Goal: Communication & Community: Answer question/provide support

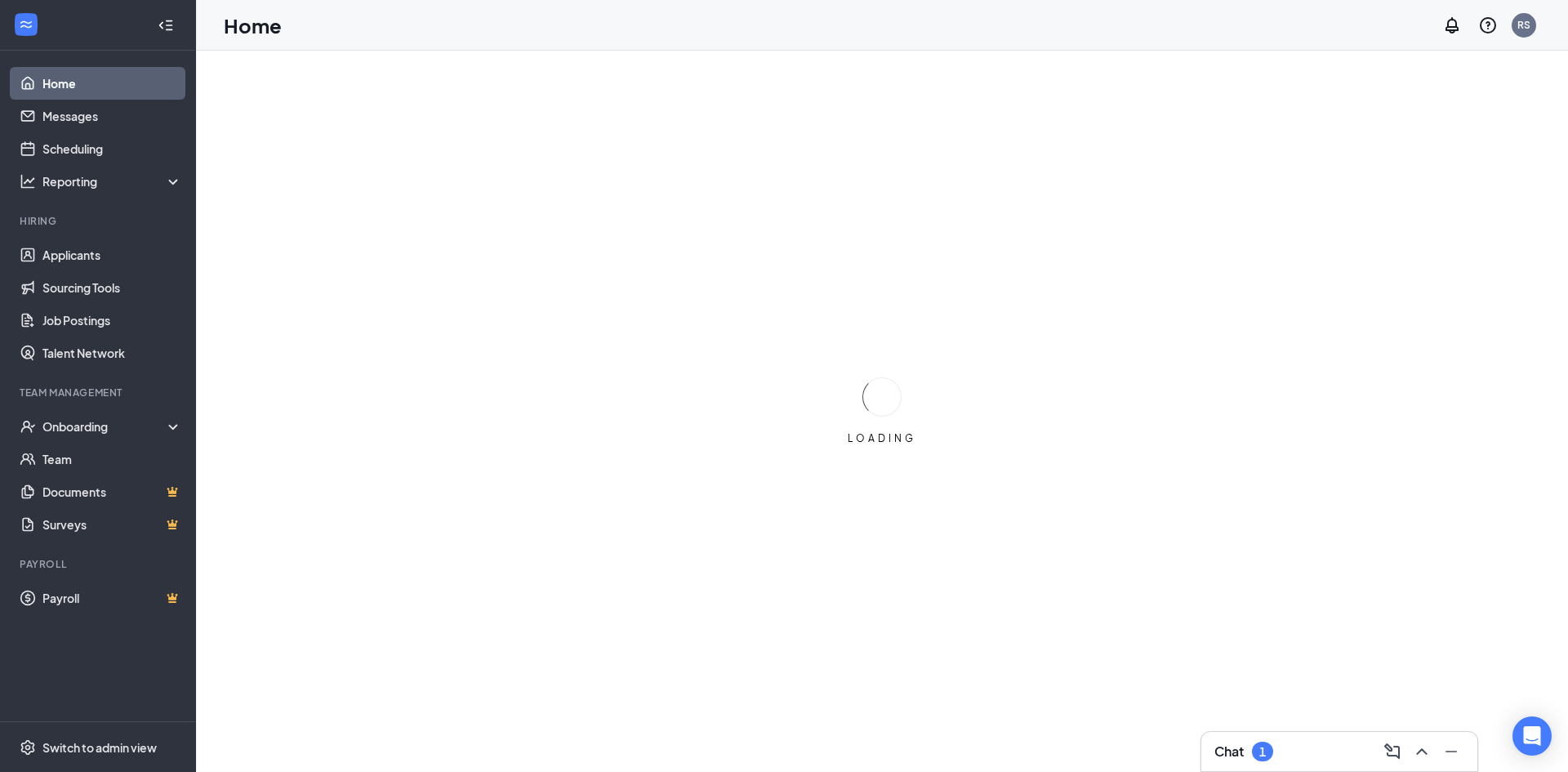
click at [1245, 756] on div "Chat 1" at bounding box center [1244, 750] width 59 height 20
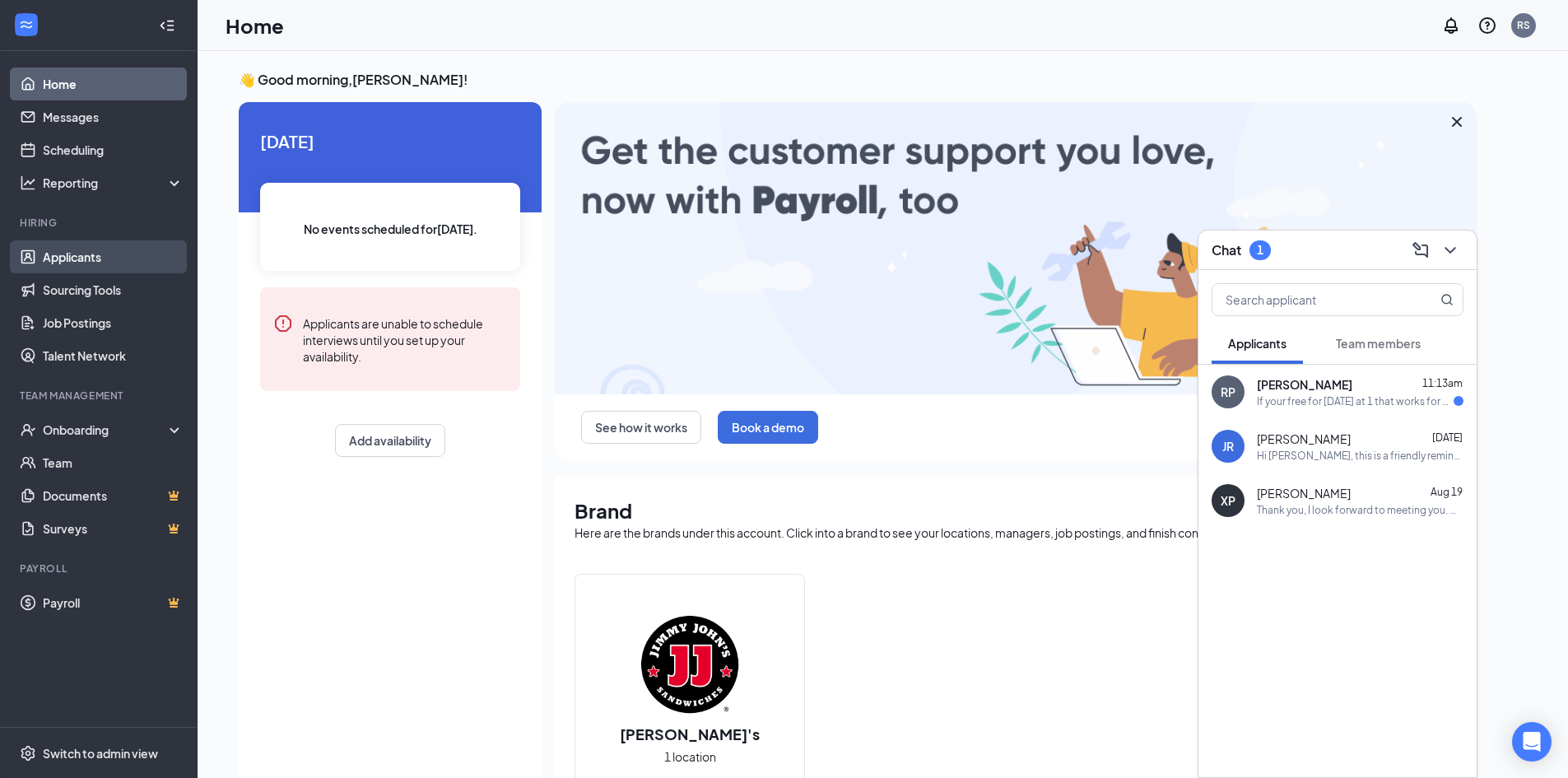
click at [89, 258] on link "Applicants" at bounding box center [113, 257] width 141 height 33
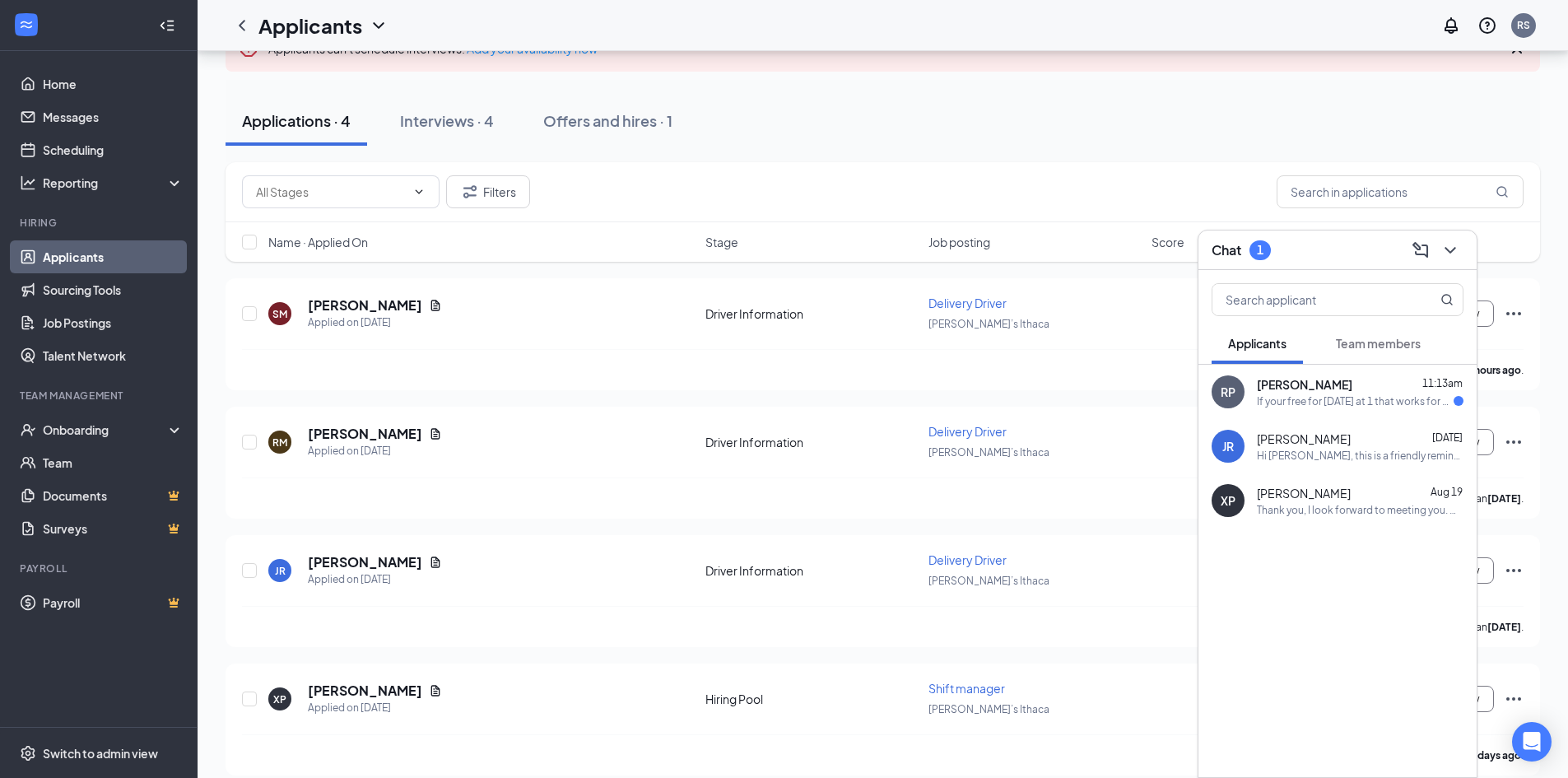
scroll to position [136, 0]
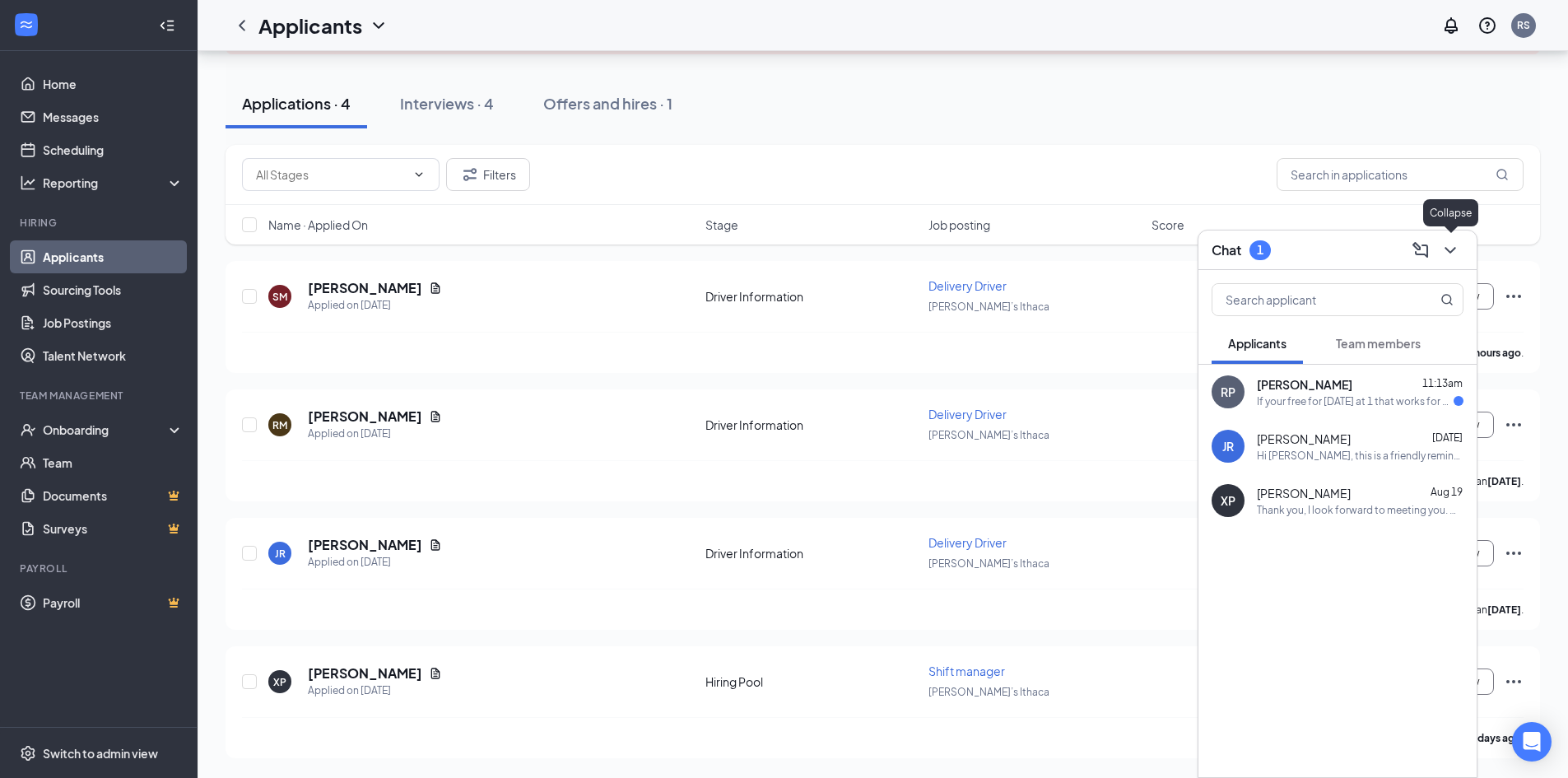
click at [1444, 253] on icon "ChevronDown" at bounding box center [1450, 250] width 20 height 20
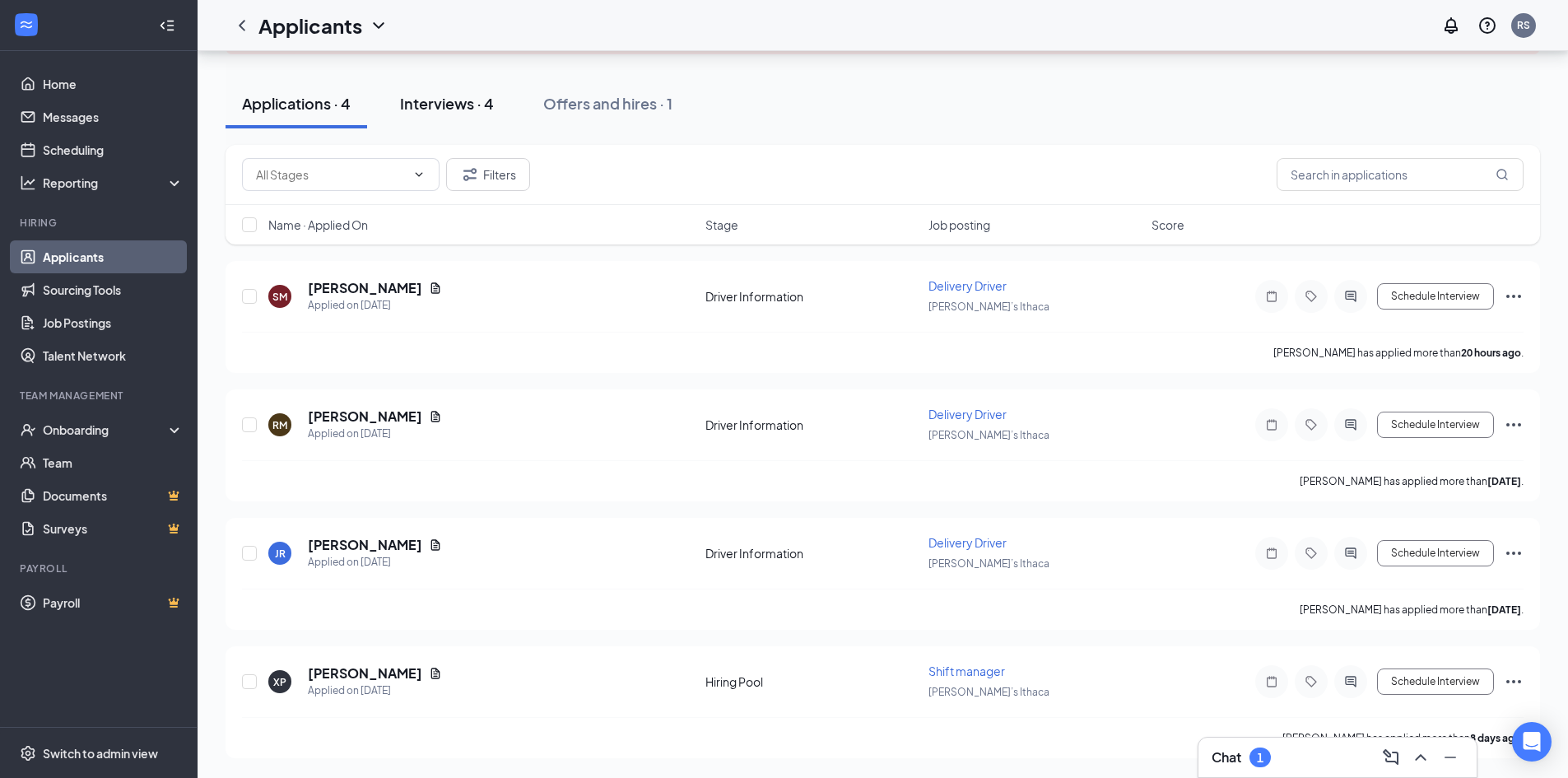
click at [469, 101] on div "Interviews · 4" at bounding box center [447, 103] width 94 height 21
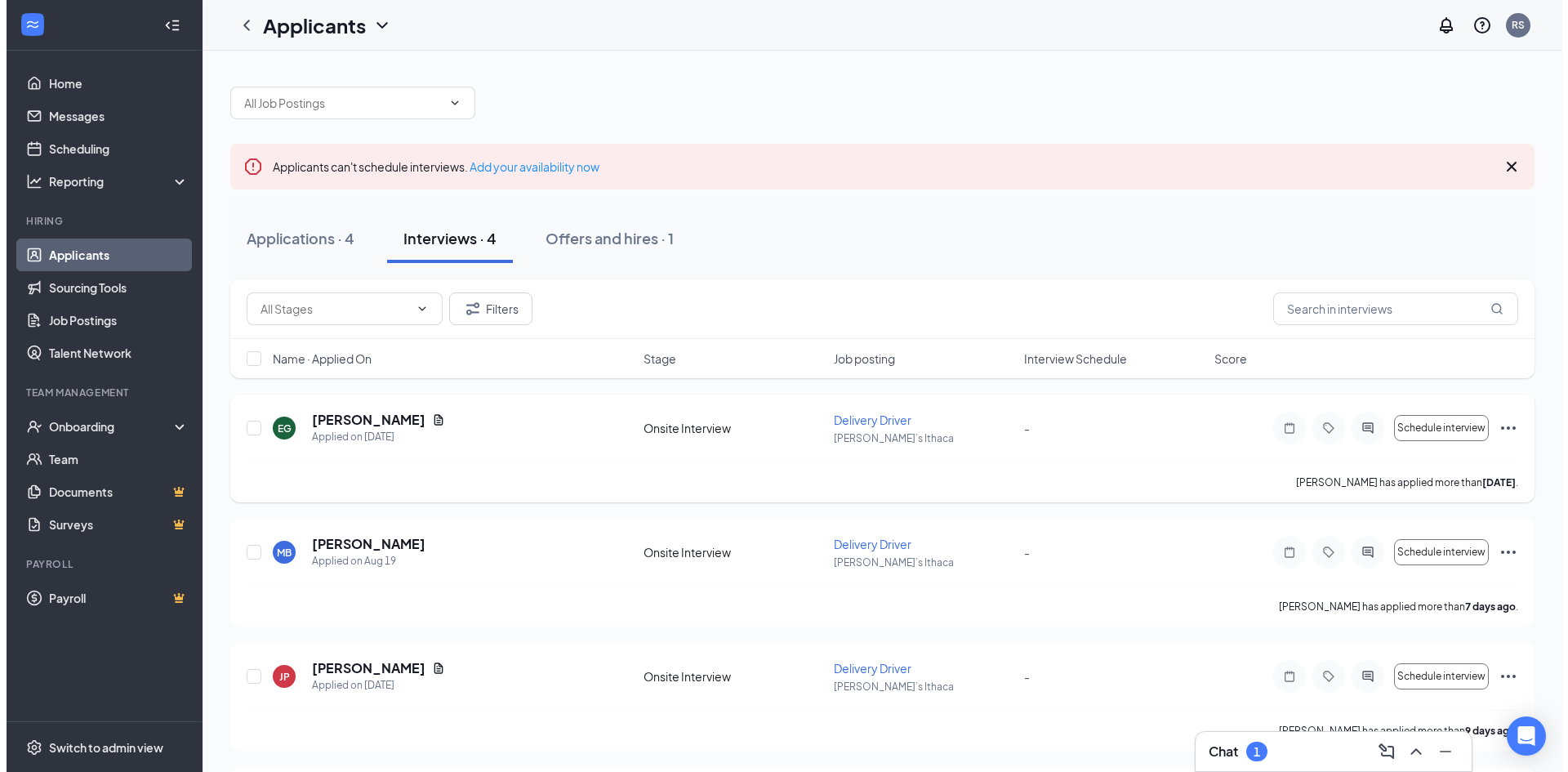
scroll to position [122, 0]
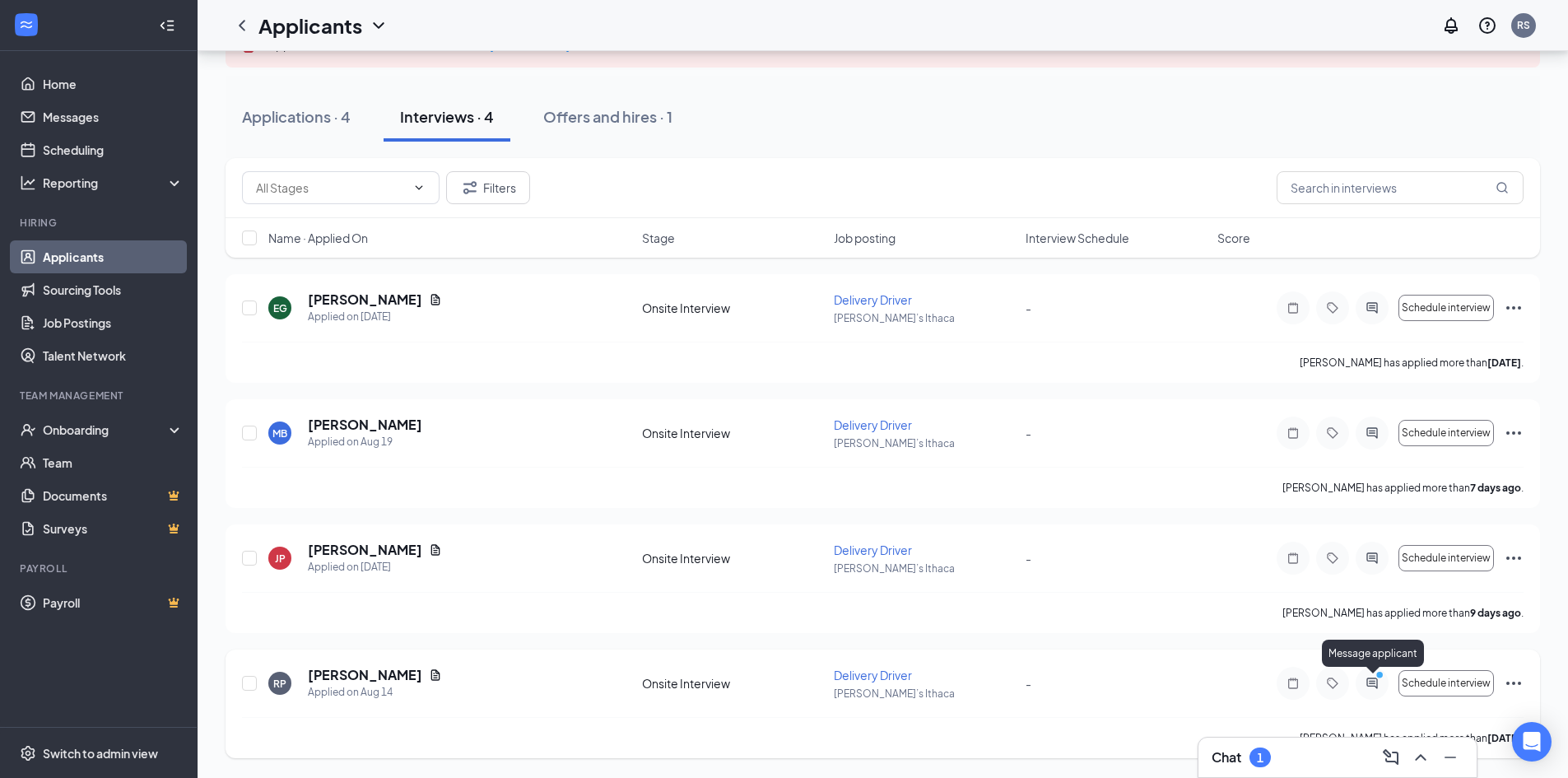
click at [1374, 687] on icon "ActiveChat" at bounding box center [1372, 683] width 20 height 13
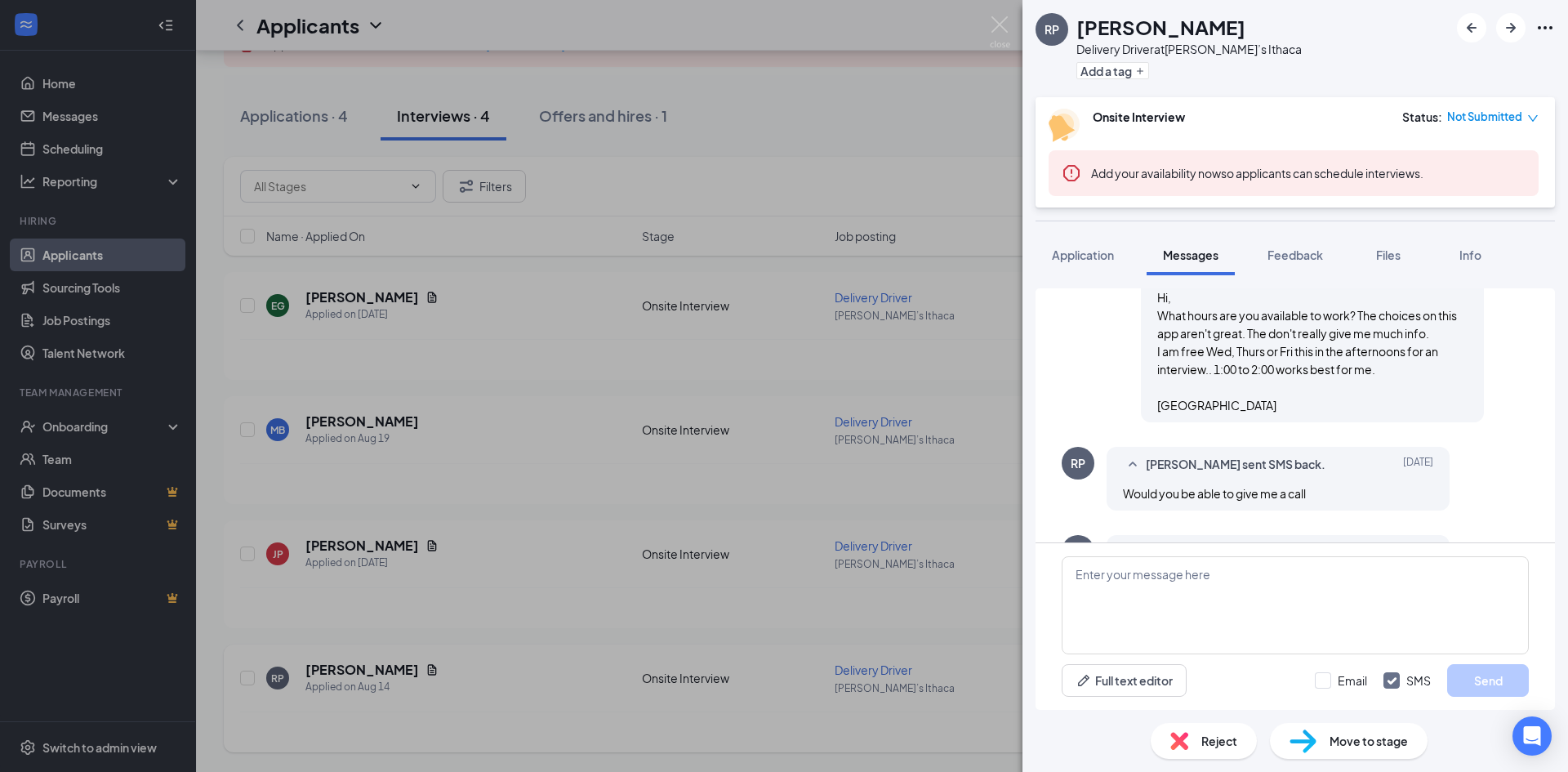
scroll to position [1340, 0]
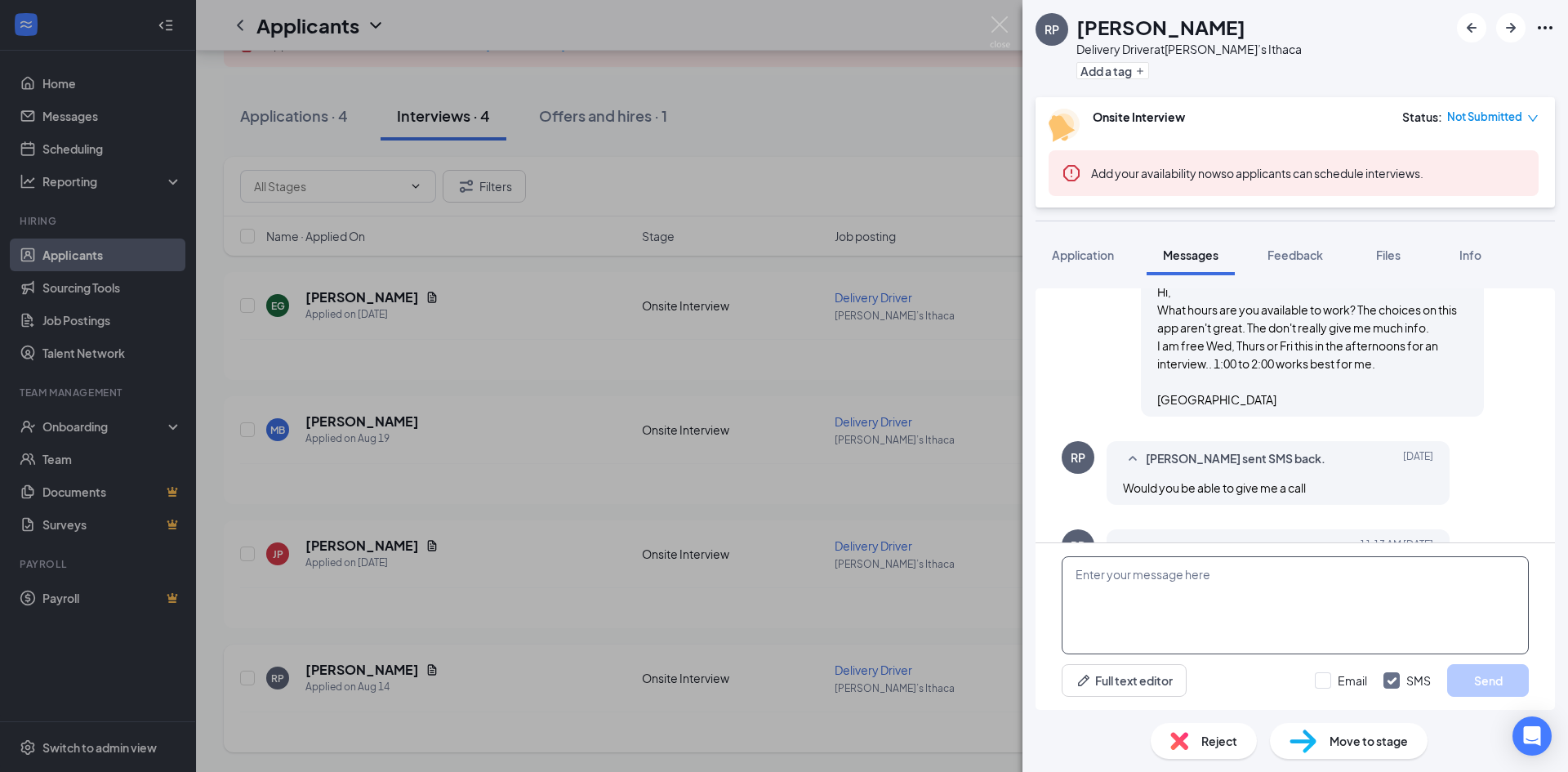
click at [1250, 606] on textarea at bounding box center [1294, 605] width 467 height 98
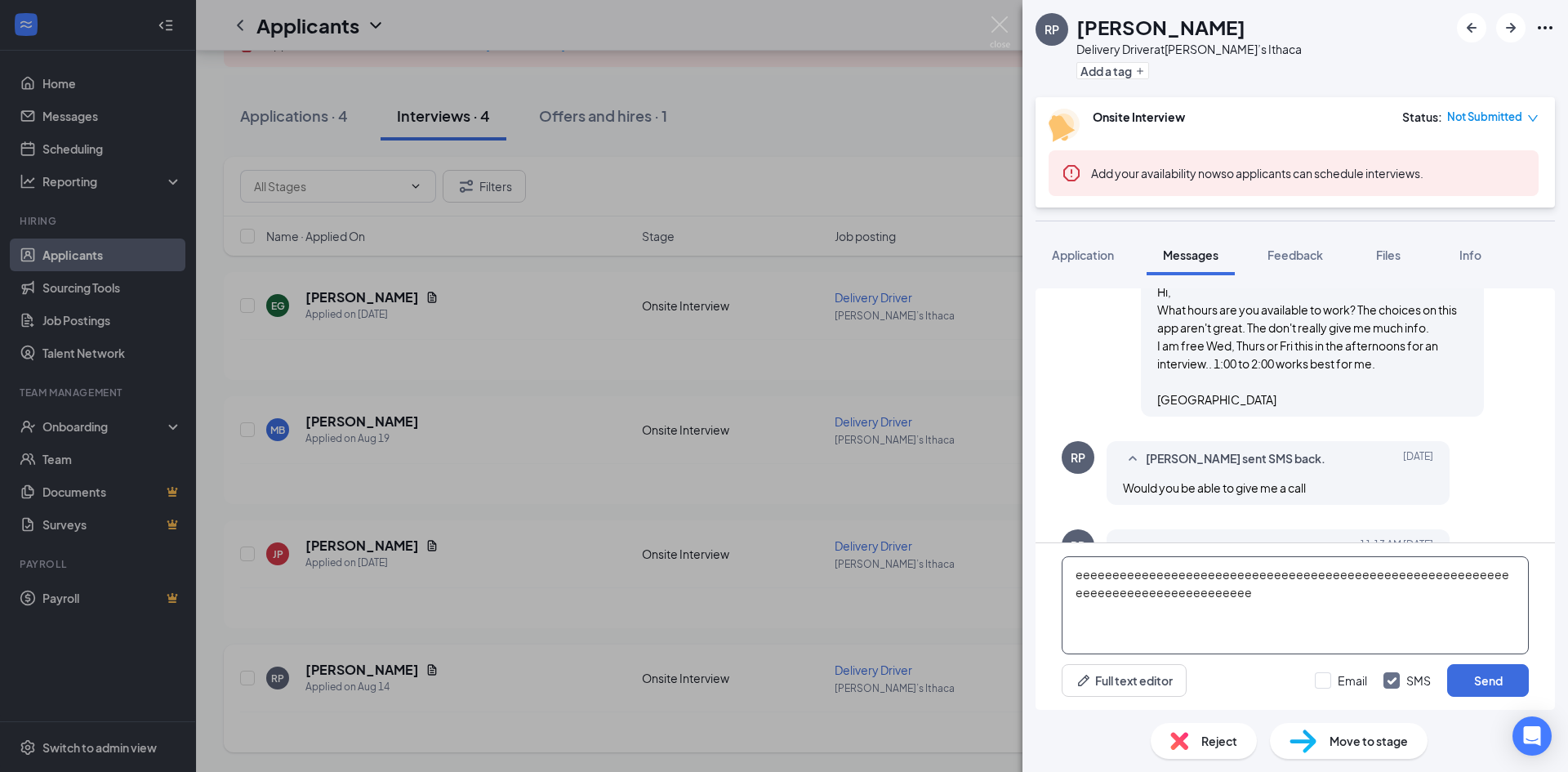
type textarea "eeeeeeeeeeeeeeeeeeeeeeeeeeeeeeeeeeeeeeeeeeeeeeeeeeeeeeeeeeeeeeeeeeeeeeeeeeeeeee…"
click at [1234, 595] on textarea "eeeeeeeeeeeeeeeeeeeeeeeeeeeeeeeeeeeeeeeeeeeeeeeeeeeeeeeeeeeeeeeeeeeeeeeeeeeeeee…" at bounding box center [1294, 605] width 467 height 98
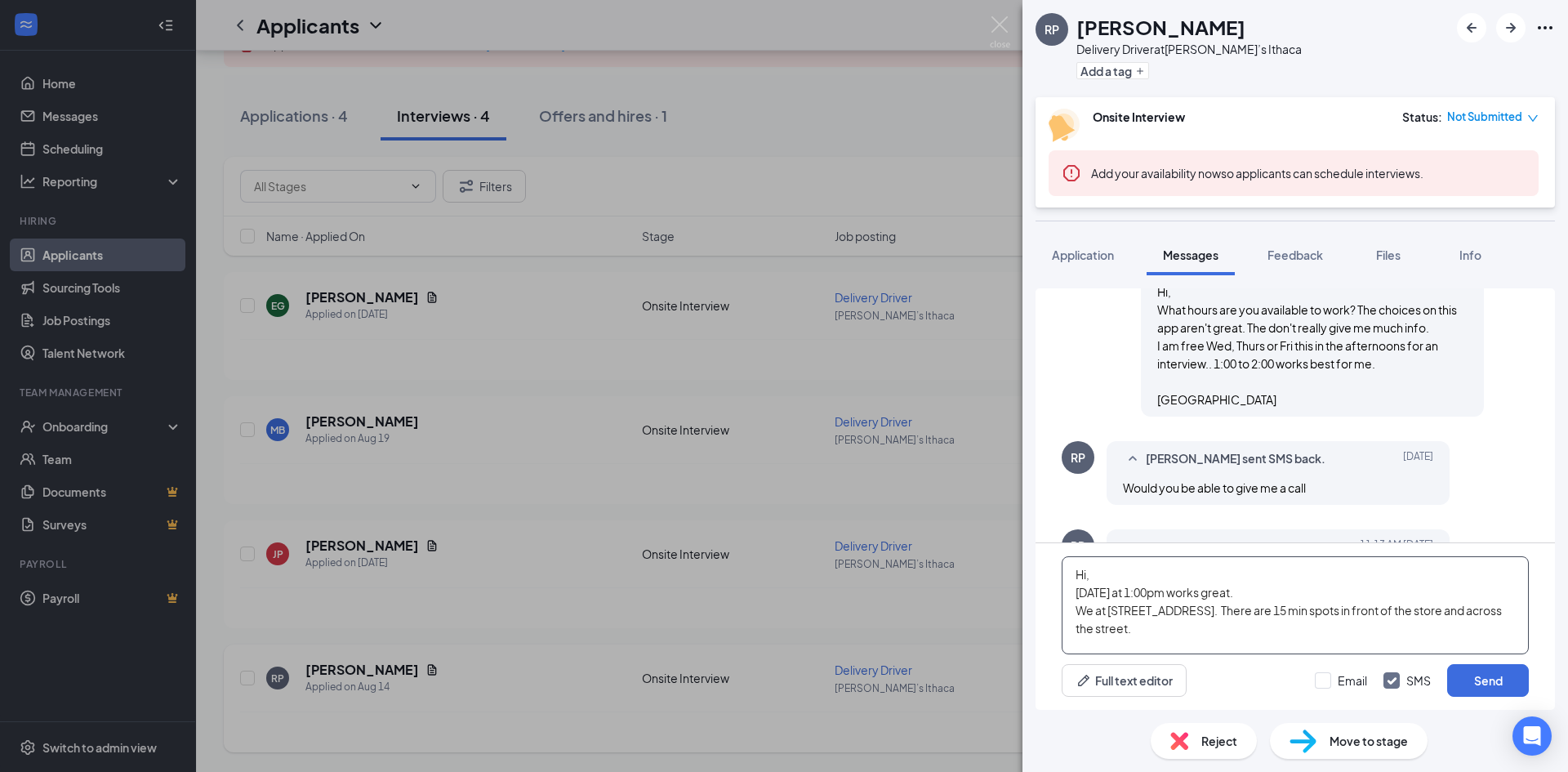
scroll to position [18, 0]
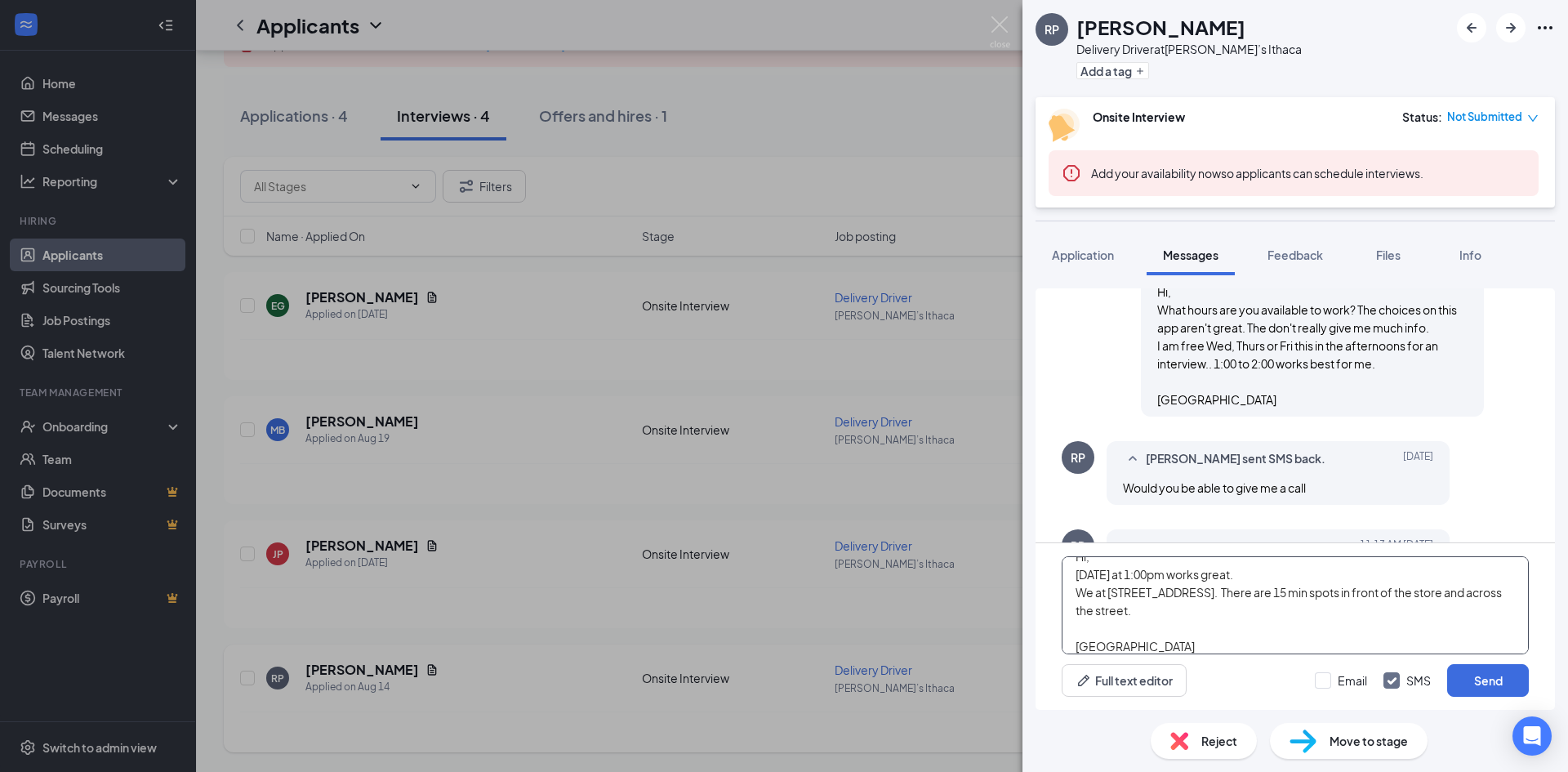
type textarea "Hi, [DATE] at 1:00pm works great. We at [STREET_ADDRESS]. There are 15 min spot…"
click at [1320, 671] on div "Email SMS Send" at bounding box center [1421, 680] width 214 height 33
click at [1329, 682] on input "Email" at bounding box center [1340, 680] width 52 height 16
checkbox input "true"
click at [1459, 676] on button "Send" at bounding box center [1487, 680] width 82 height 33
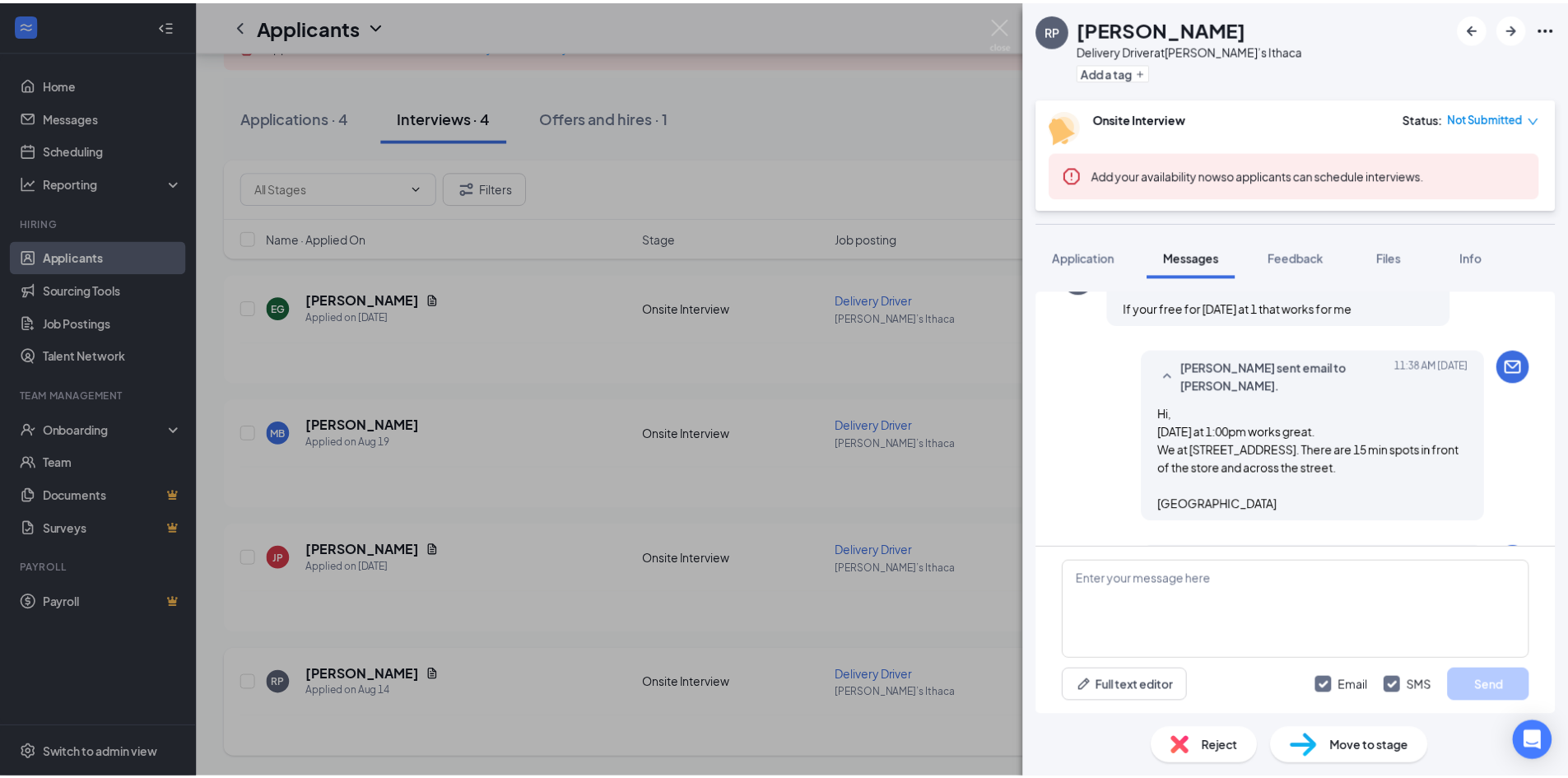
scroll to position [1725, 0]
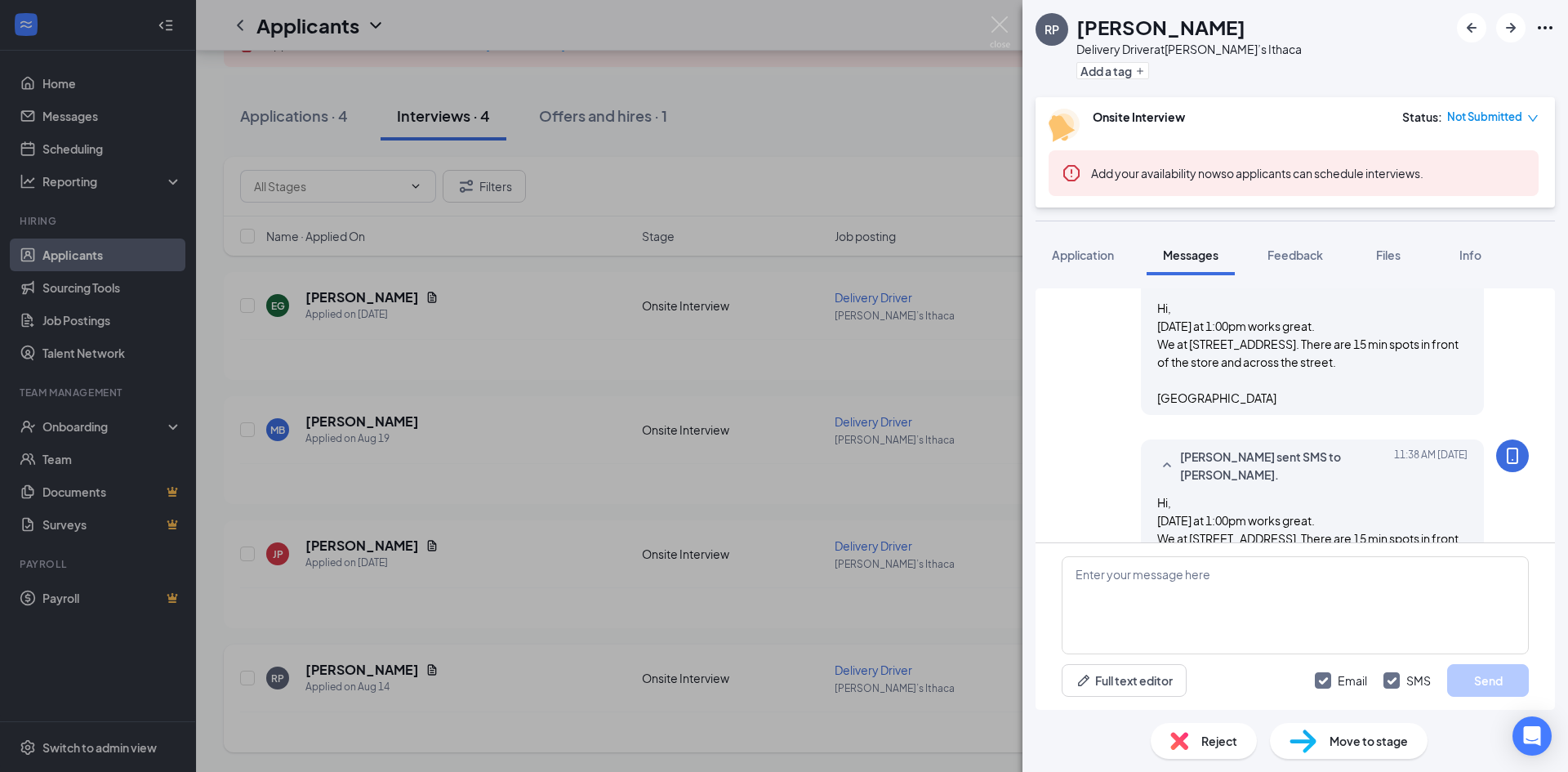
click at [978, 120] on div "RP [PERSON_NAME] Delivery Driver at [PERSON_NAME]’s Ithaca Add a tag Onsite Int…" at bounding box center [784, 386] width 1568 height 772
